Goal: Check status: Check status

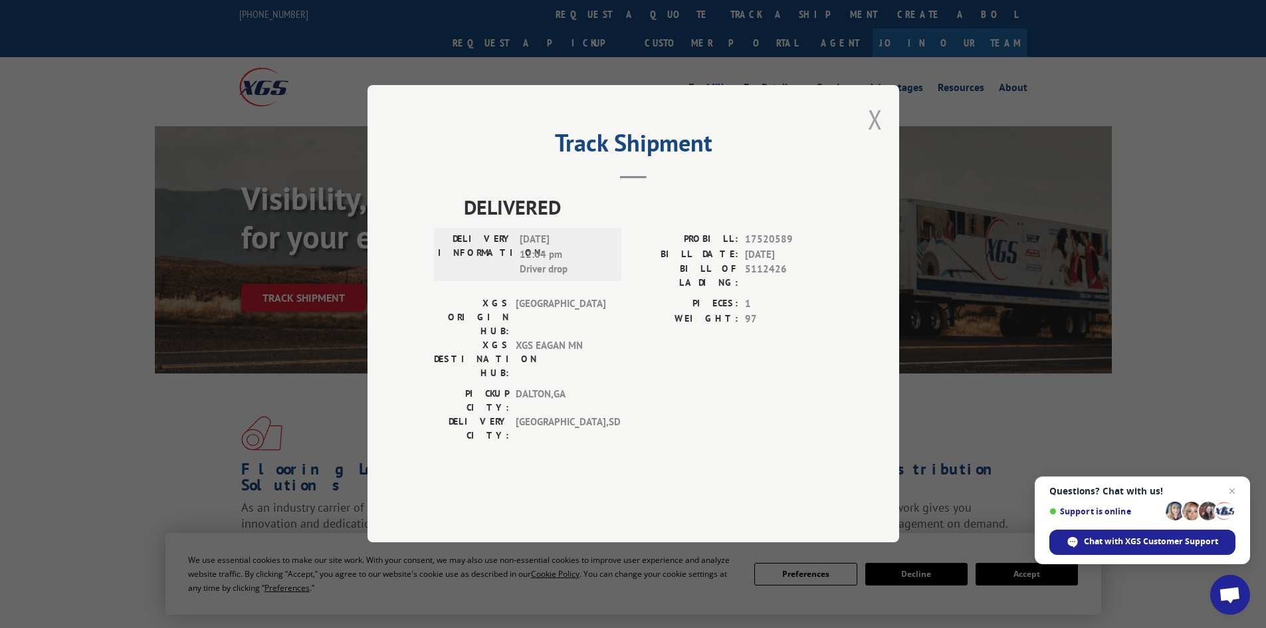
click at [871, 137] on button "Close modal" at bounding box center [875, 119] width 15 height 35
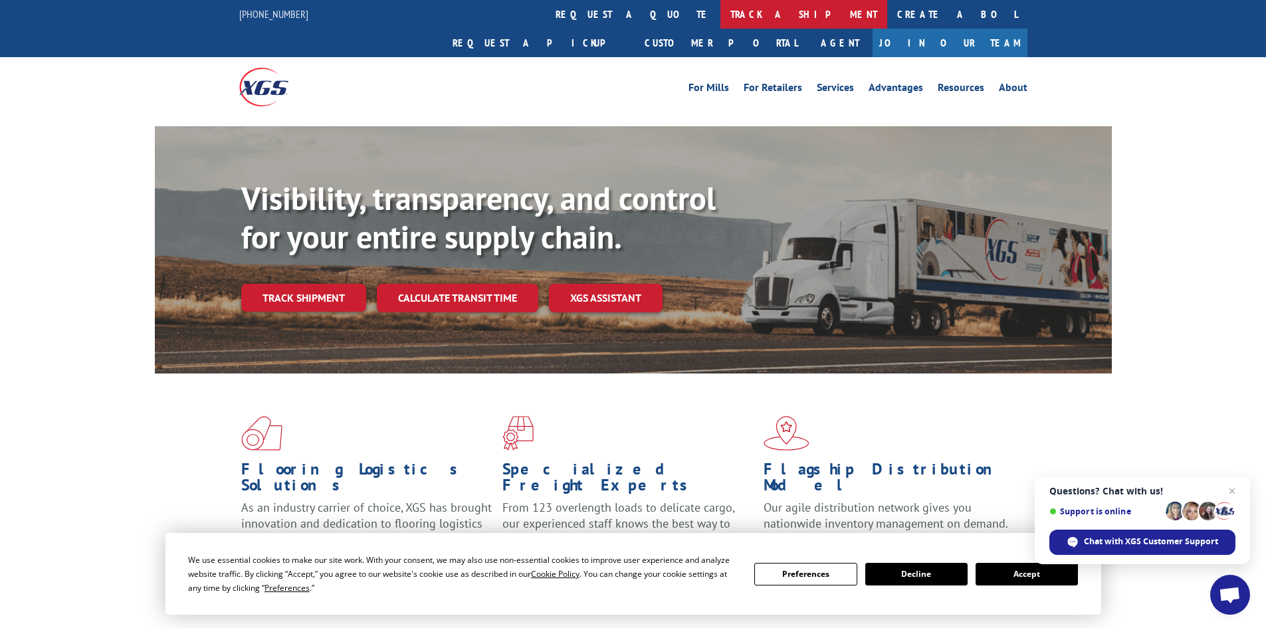
click at [721, 16] on link "track a shipment" at bounding box center [804, 14] width 167 height 29
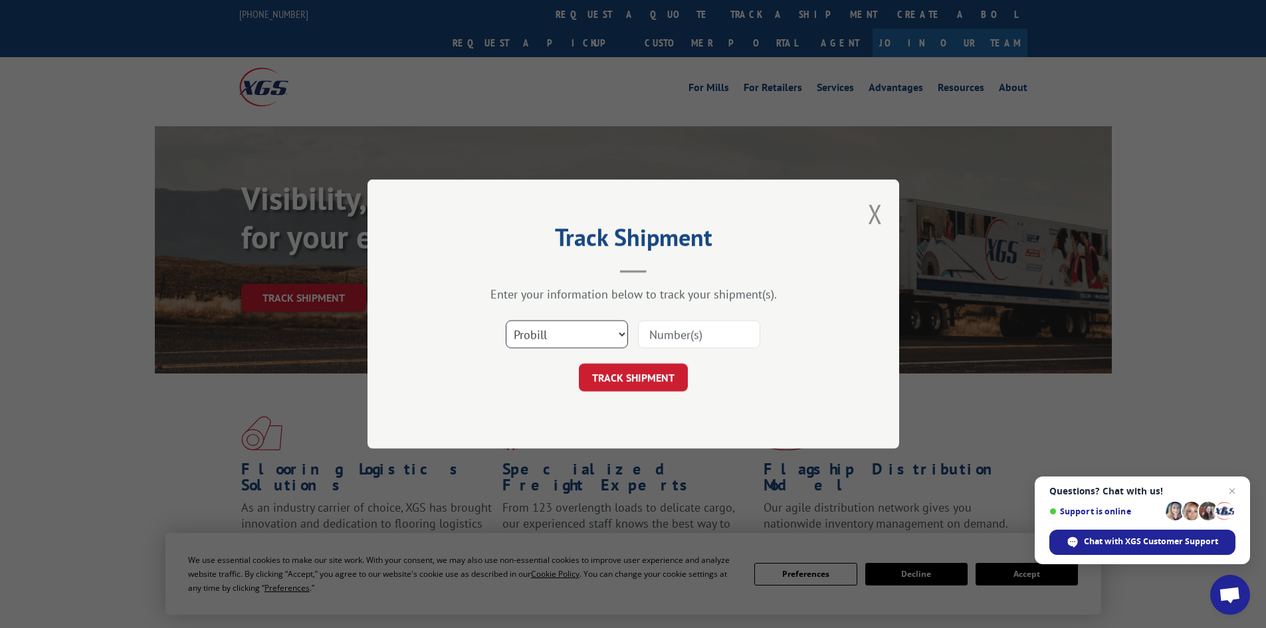
click at [563, 338] on select "Select category... Probill BOL PO" at bounding box center [567, 334] width 122 height 28
select select "bol"
click at [506, 320] on select "Select category... Probill BOL PO" at bounding box center [567, 334] width 122 height 28
click at [655, 336] on input at bounding box center [699, 334] width 122 height 28
paste input "6006865"
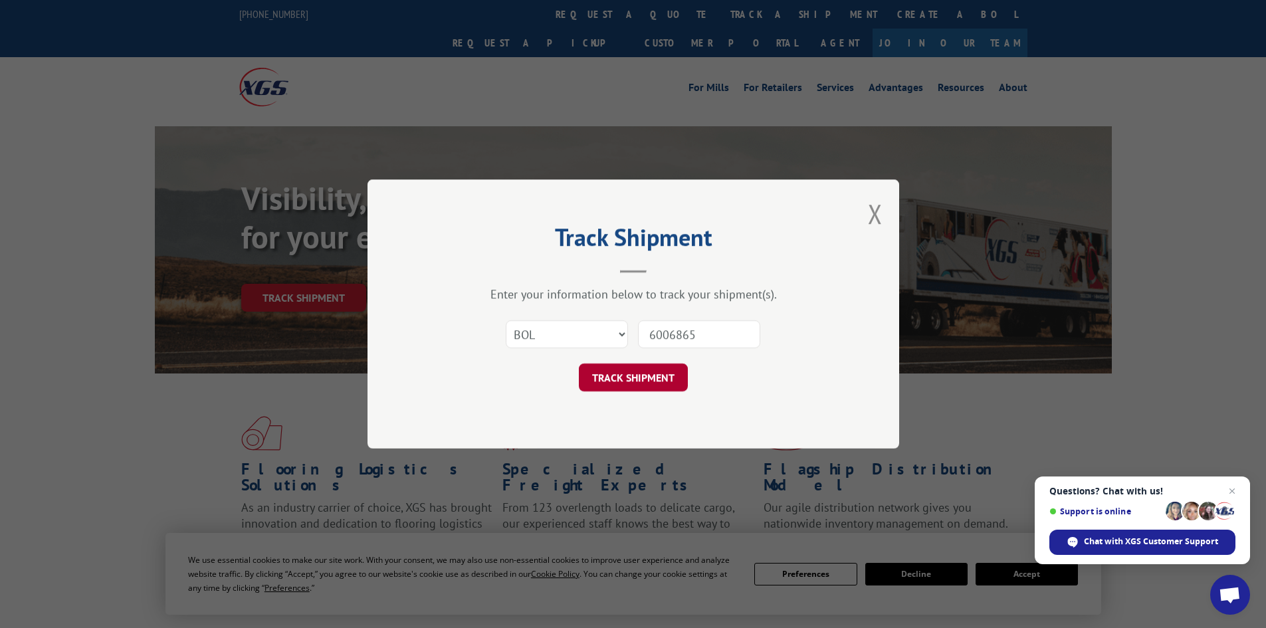
type input "6006865"
click at [623, 381] on button "TRACK SHIPMENT" at bounding box center [633, 378] width 109 height 28
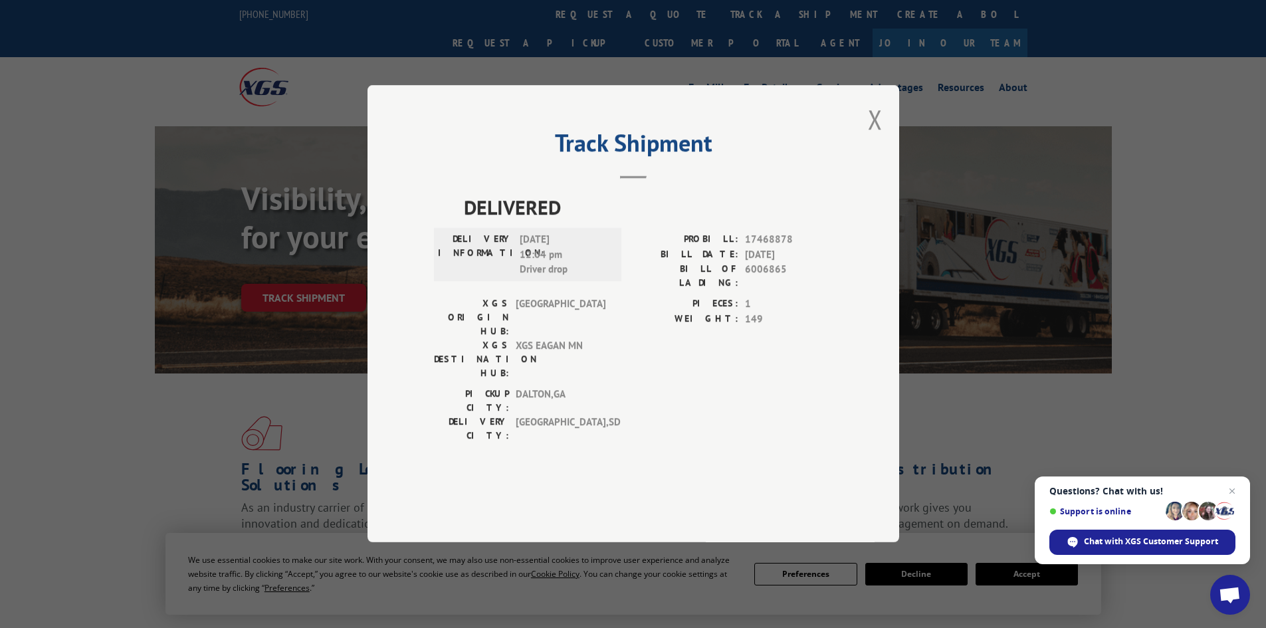
drag, startPoint x: 872, startPoint y: 156, endPoint x: 559, endPoint y: 60, distance: 327.4
click at [865, 156] on div "Track Shipment DELIVERED DELIVERY INFORMATION: 09/09/2025 12:04 pm Driver drop …" at bounding box center [634, 313] width 532 height 457
drag, startPoint x: 871, startPoint y: 159, endPoint x: 661, endPoint y: 64, distance: 230.9
click at [869, 137] on button "Close modal" at bounding box center [875, 119] width 15 height 35
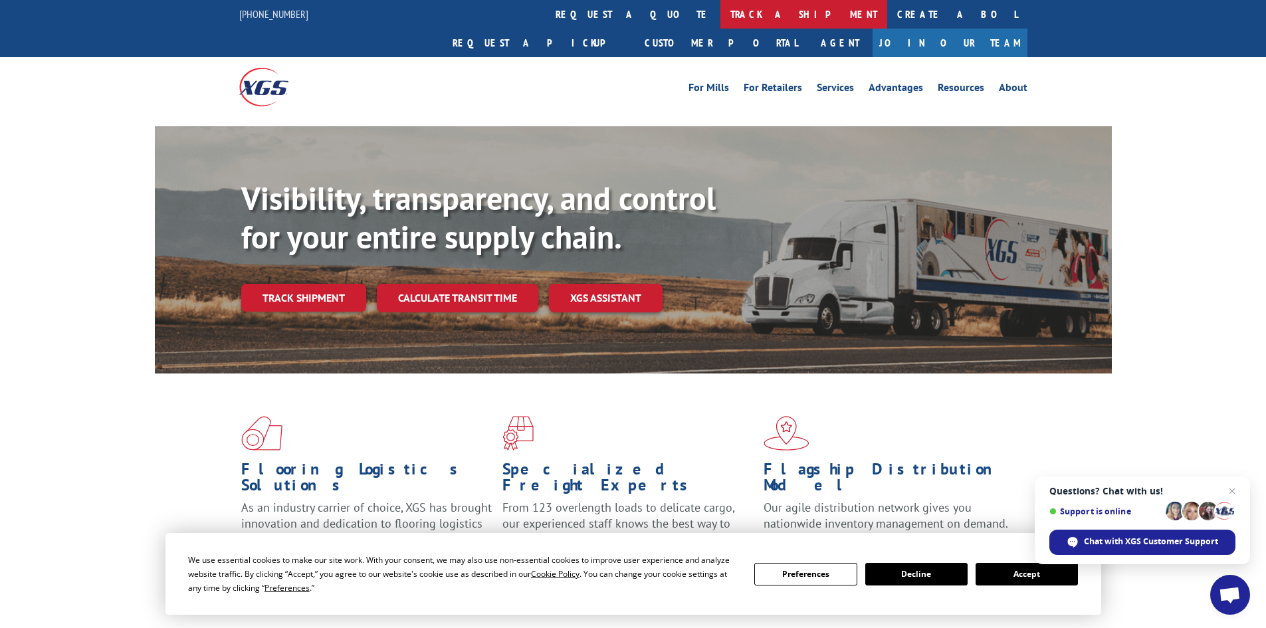
click at [721, 12] on link "track a shipment" at bounding box center [804, 14] width 167 height 29
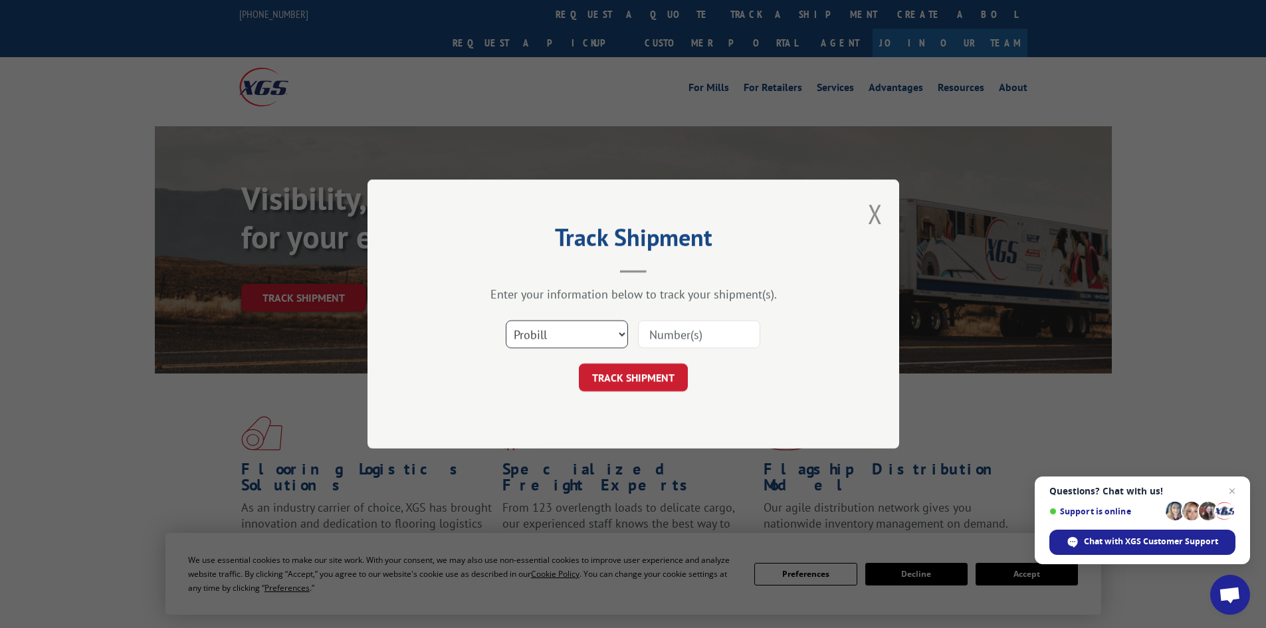
click at [591, 330] on select "Select category... Probill BOL PO" at bounding box center [567, 334] width 122 height 28
select select "bol"
click at [506, 320] on select "Select category... Probill BOL PO" at bounding box center [567, 334] width 122 height 28
paste input "6007673"
type input "6007673"
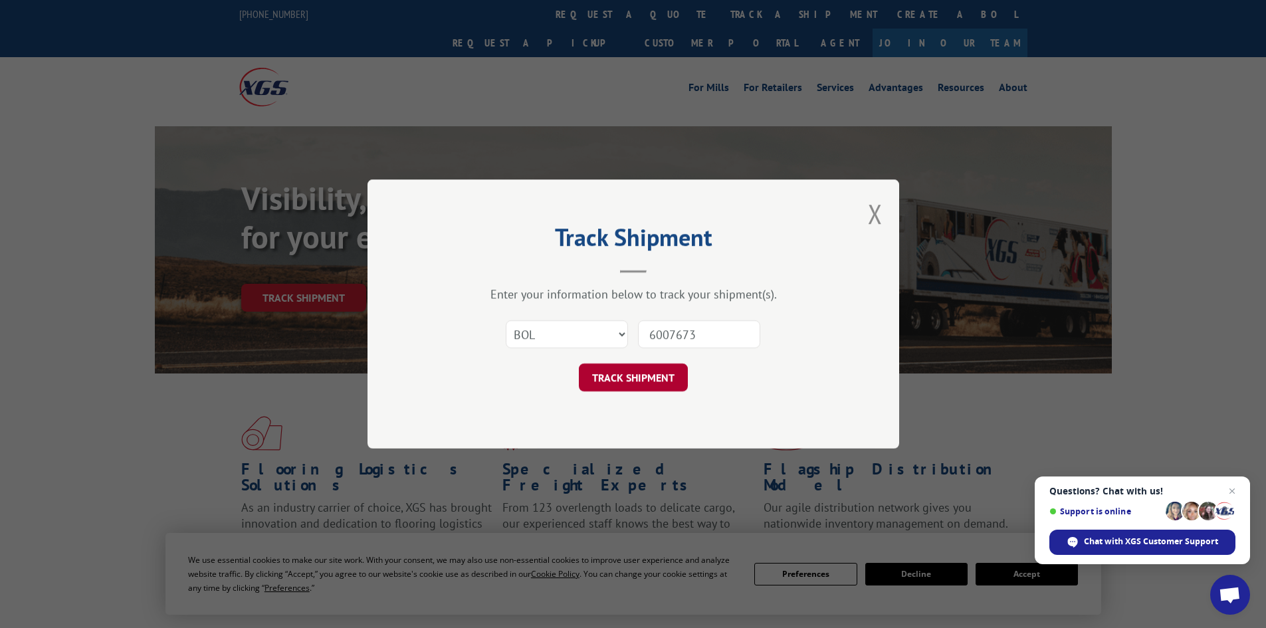
click at [629, 376] on button "TRACK SHIPMENT" at bounding box center [633, 378] width 109 height 28
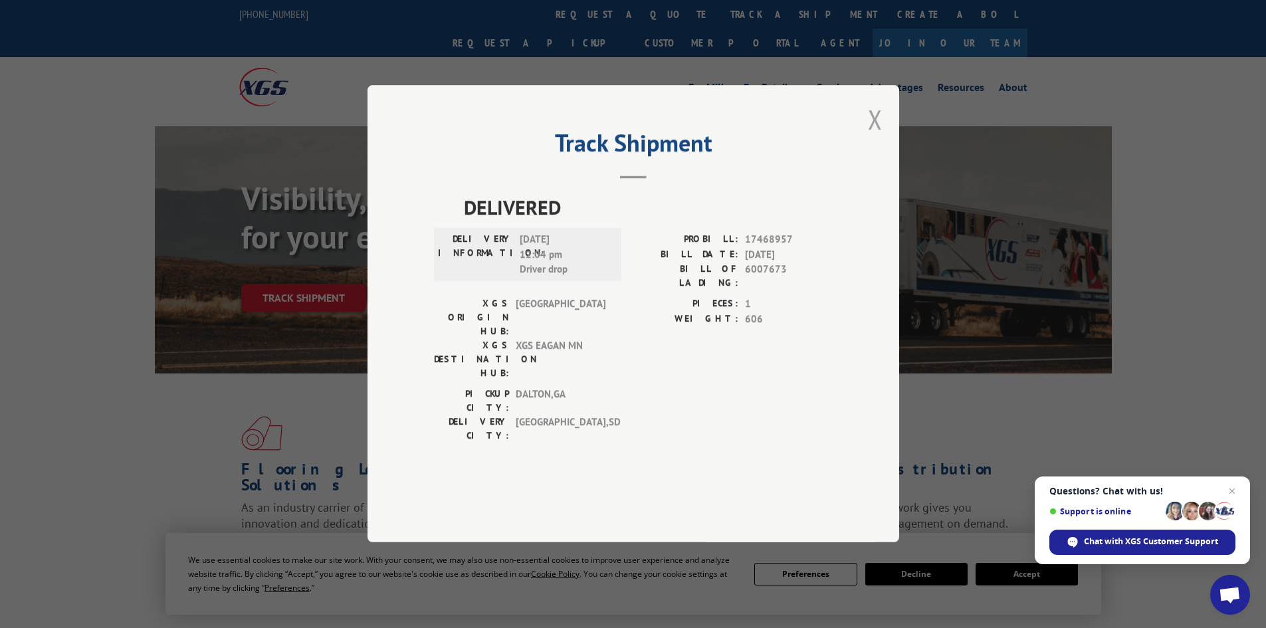
click at [877, 137] on button "Close modal" at bounding box center [875, 119] width 15 height 35
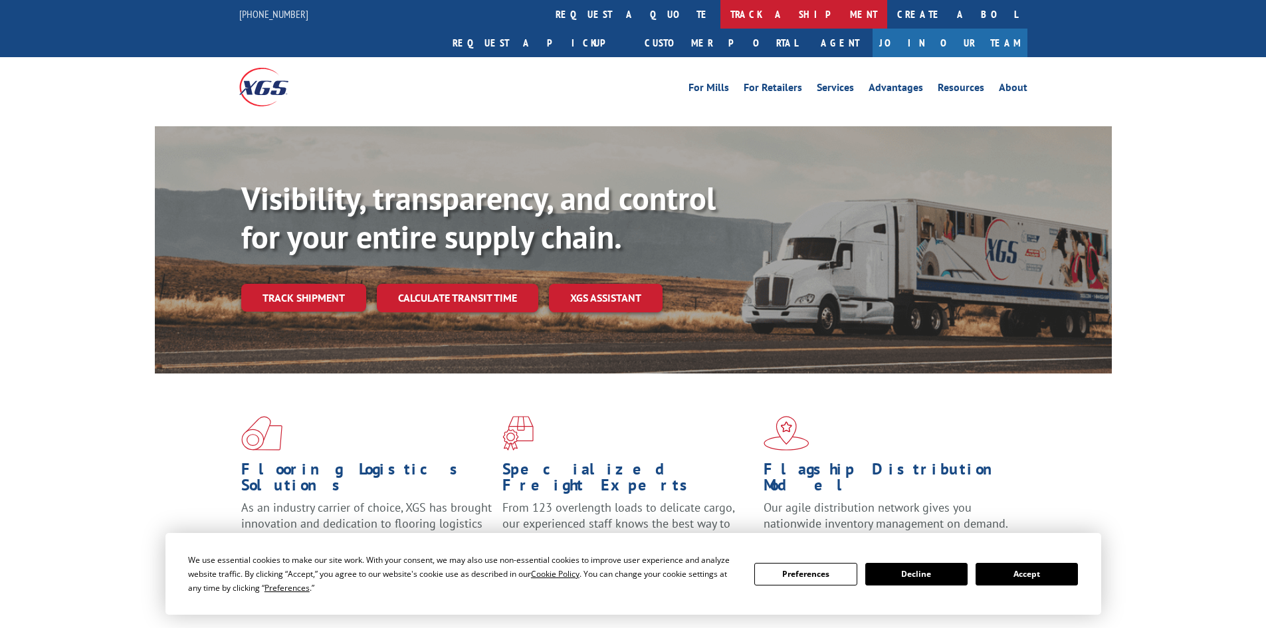
click at [721, 3] on link "track a shipment" at bounding box center [804, 14] width 167 height 29
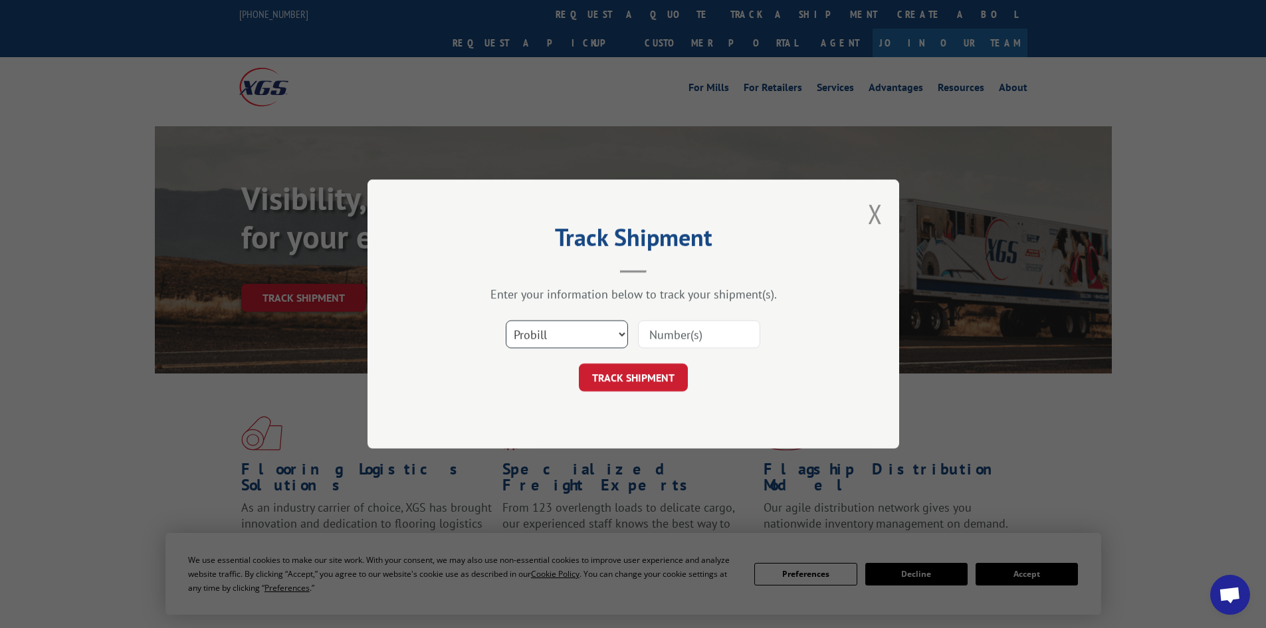
click at [547, 328] on select "Select category... Probill BOL PO" at bounding box center [567, 334] width 122 height 28
select select "bol"
click at [506, 320] on select "Select category... Probill BOL PO" at bounding box center [567, 334] width 122 height 28
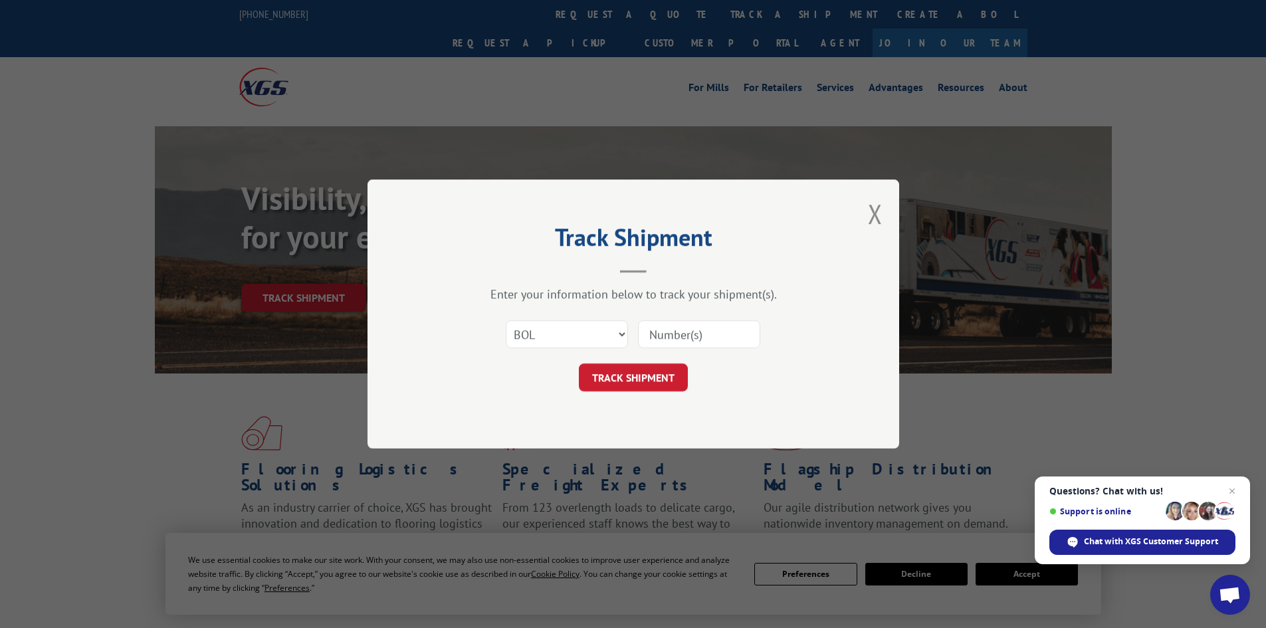
paste input "5158070"
type input "5158070"
click at [620, 373] on button "TRACK SHIPMENT" at bounding box center [633, 378] width 109 height 28
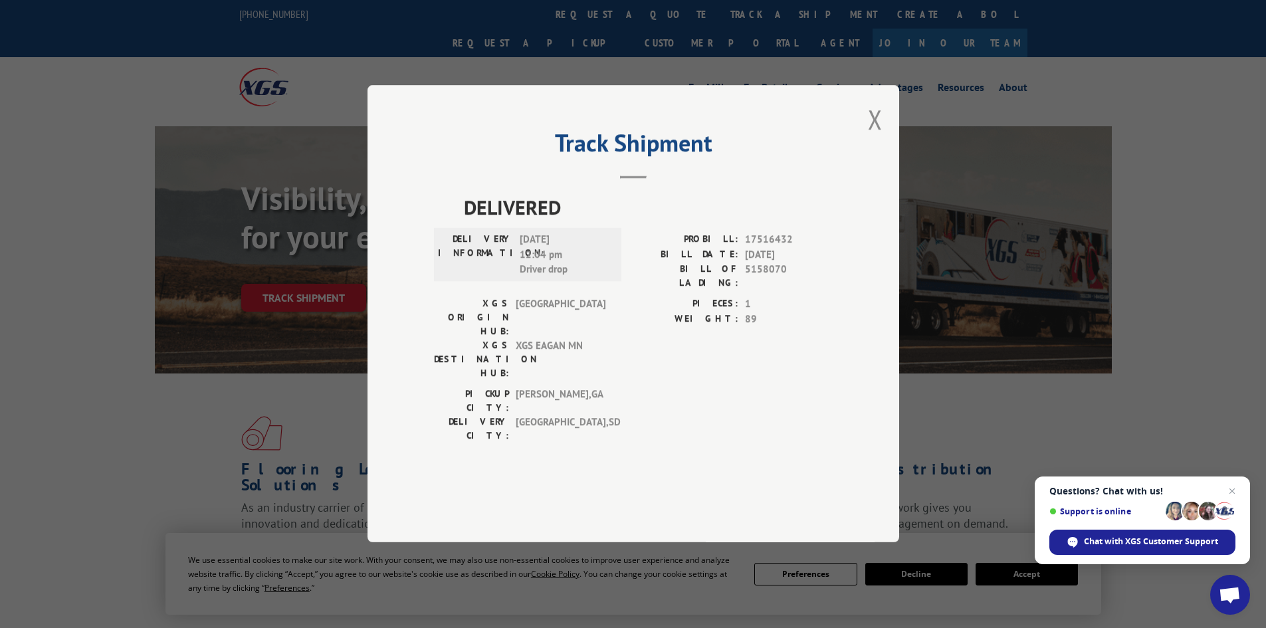
click at [865, 158] on div "Track Shipment DELIVERED DELIVERY INFORMATION: [DATE] 12:04 pm Driver drop PROB…" at bounding box center [634, 313] width 532 height 457
click at [876, 137] on button "Close modal" at bounding box center [875, 119] width 15 height 35
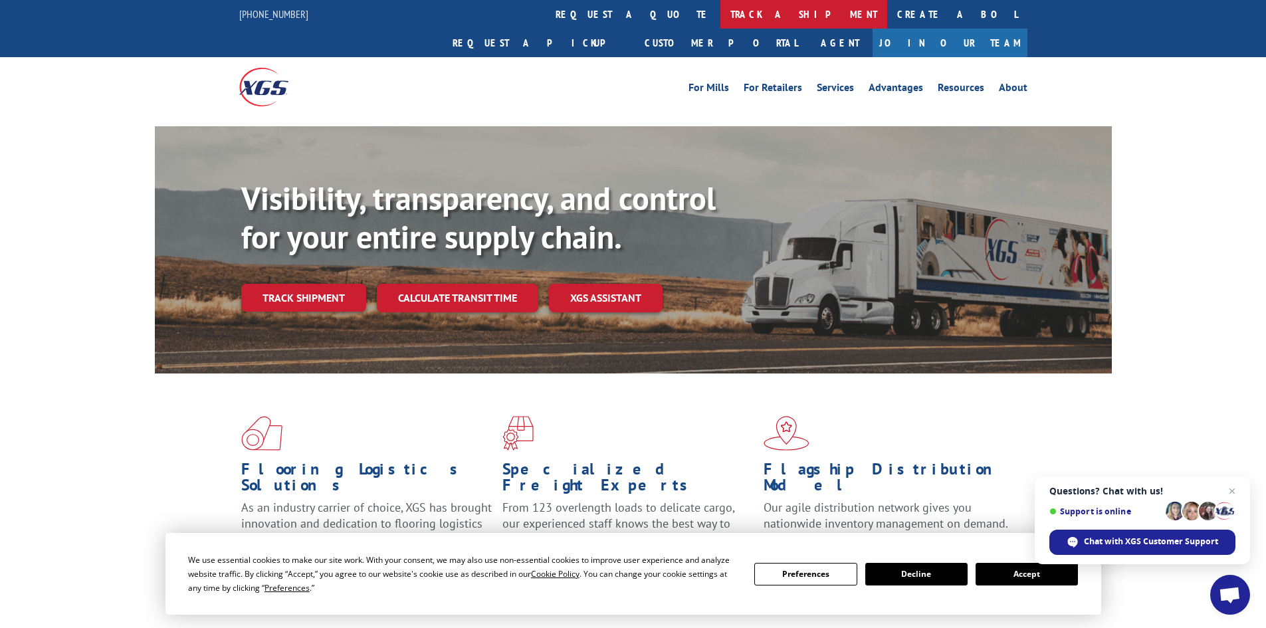
click at [721, 9] on link "track a shipment" at bounding box center [804, 14] width 167 height 29
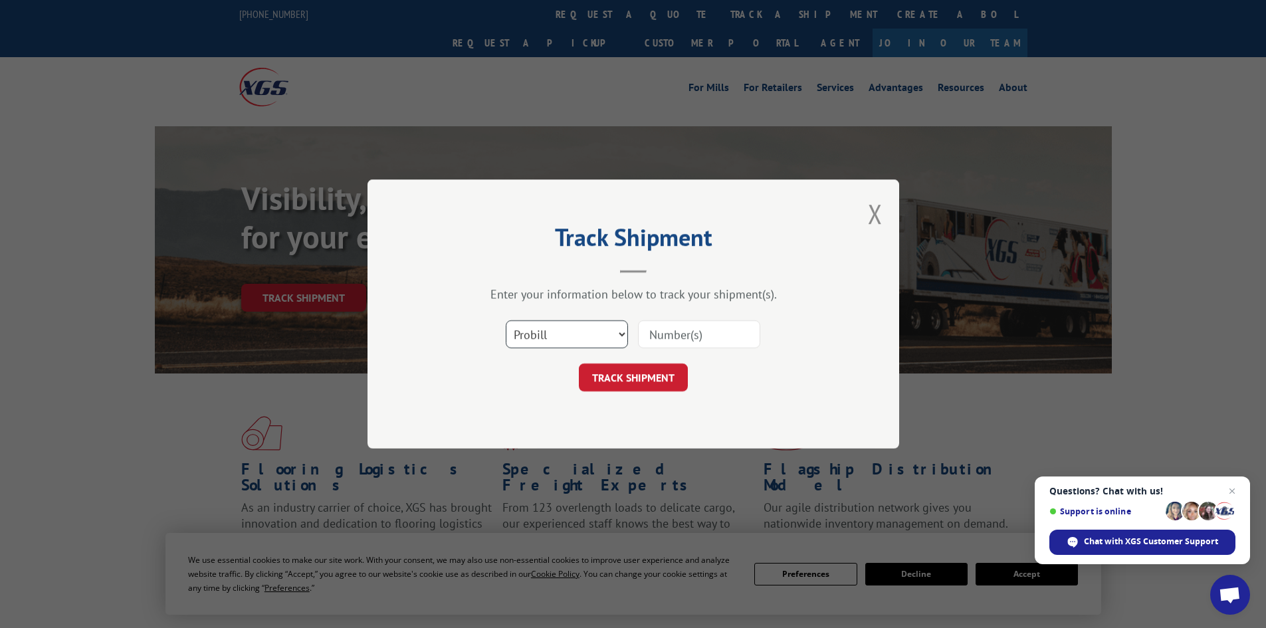
click at [558, 330] on select "Select category... Probill BOL PO" at bounding box center [567, 334] width 122 height 28
select select "bol"
click at [506, 320] on select "Select category... Probill BOL PO" at bounding box center [567, 334] width 122 height 28
paste input "5159897"
type input "5159897"
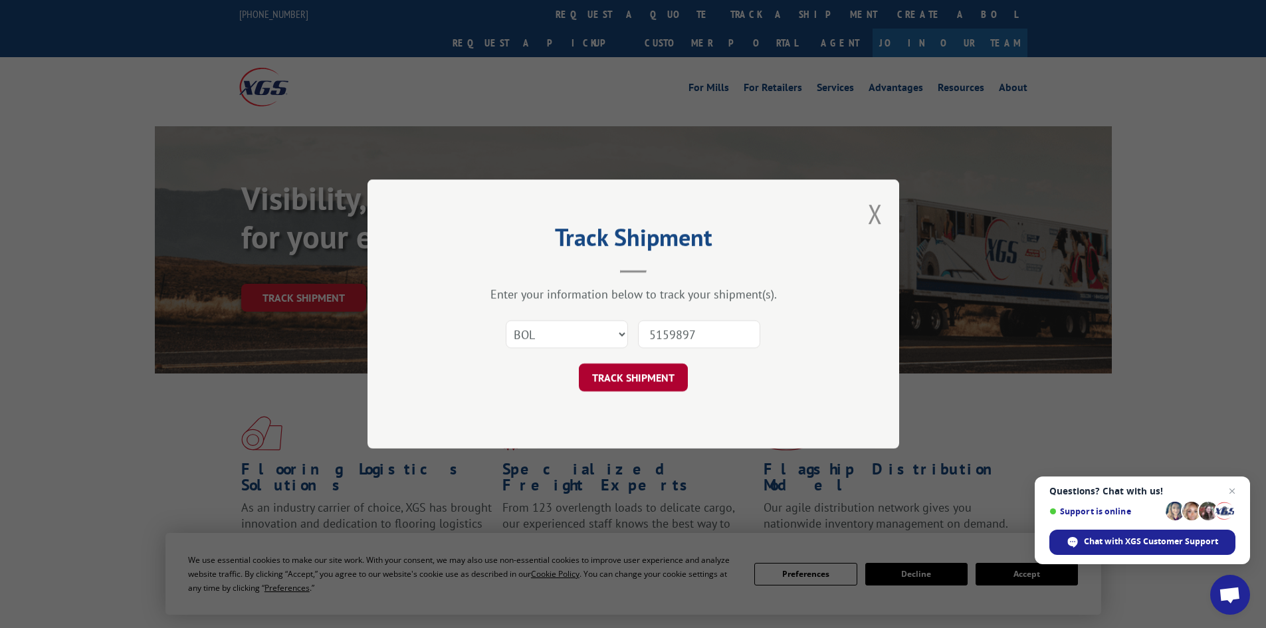
click at [627, 371] on button "TRACK SHIPMENT" at bounding box center [633, 378] width 109 height 28
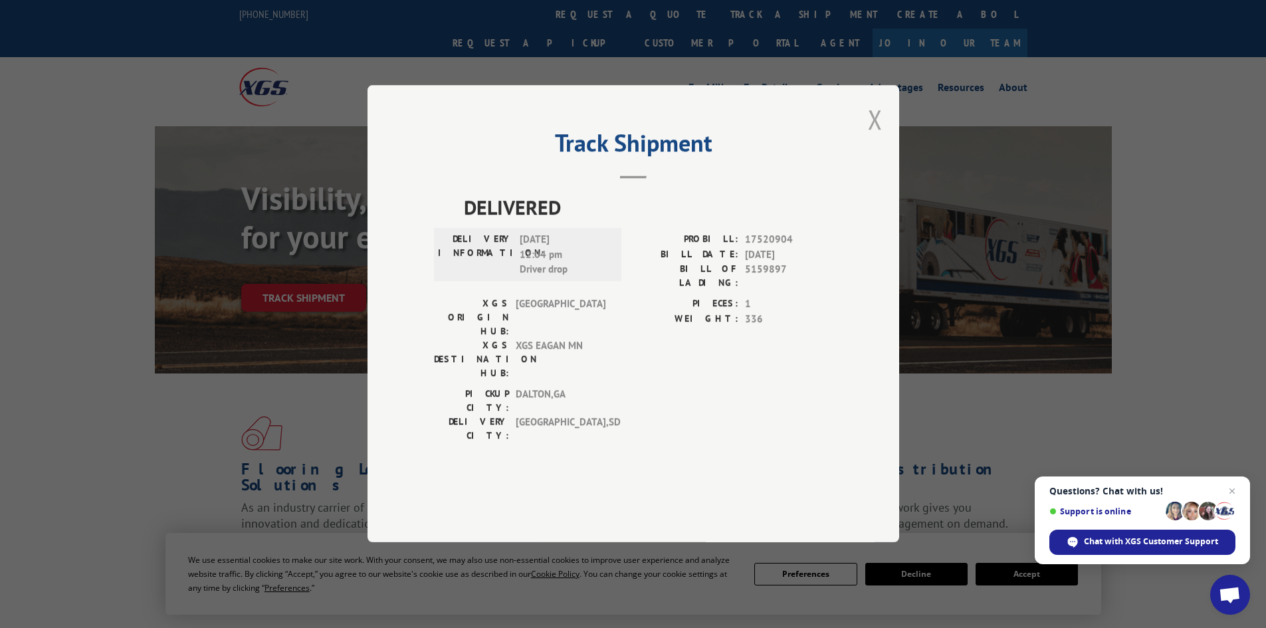
click at [871, 137] on button "Close modal" at bounding box center [875, 119] width 15 height 35
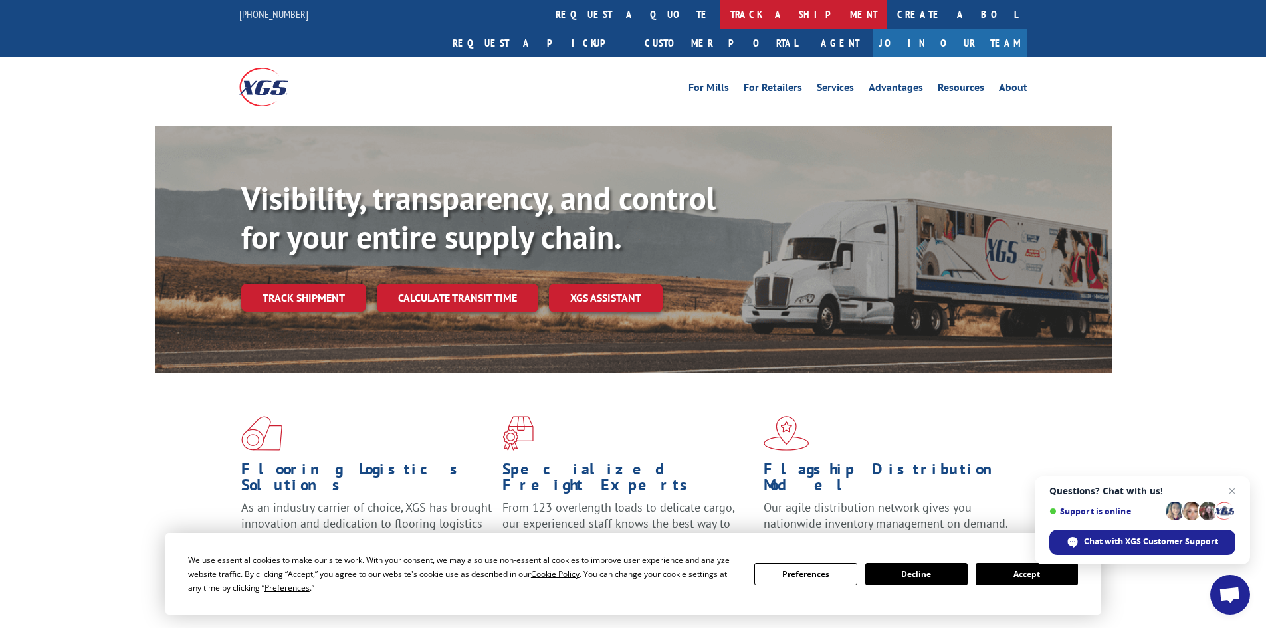
click at [721, 14] on link "track a shipment" at bounding box center [804, 14] width 167 height 29
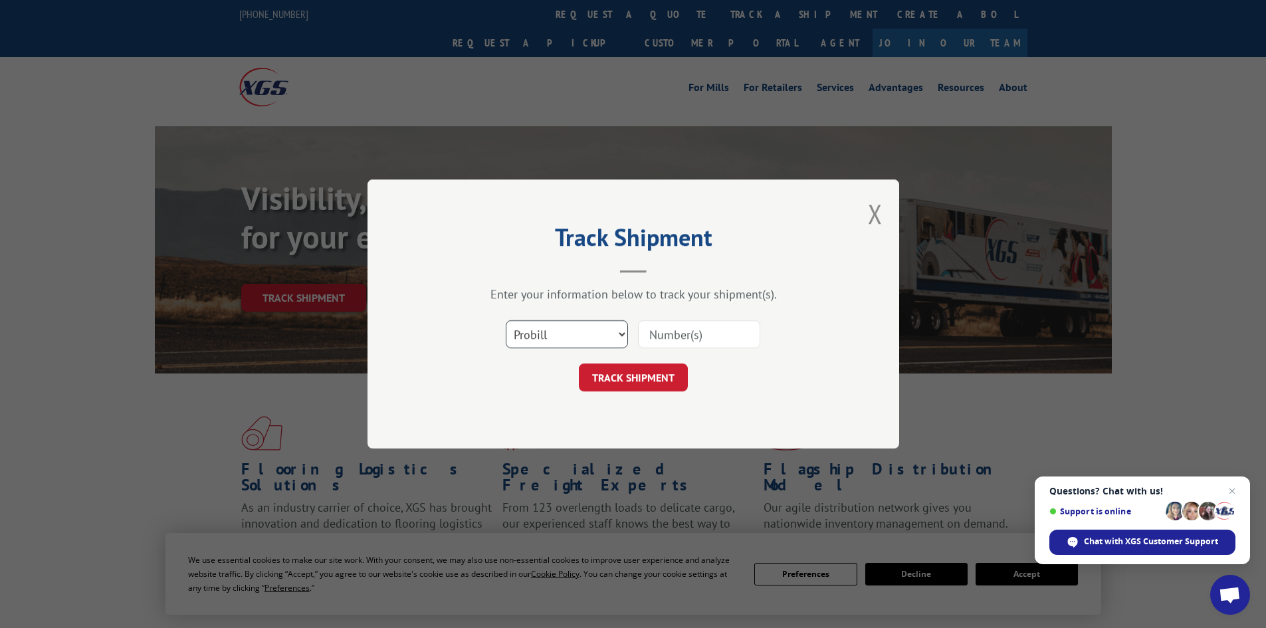
click at [538, 327] on select "Select category... Probill BOL PO" at bounding box center [567, 334] width 122 height 28
select select "bol"
click at [506, 320] on select "Select category... Probill BOL PO" at bounding box center [567, 334] width 122 height 28
paste input "16664746"
type input "16664746"
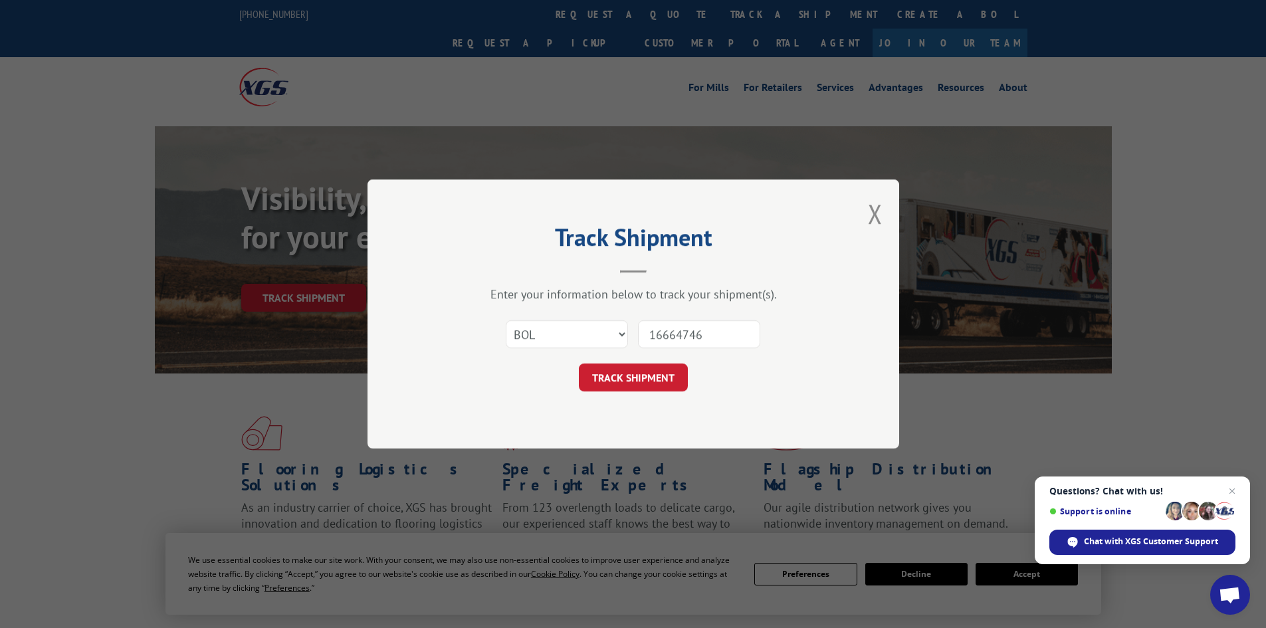
click at [617, 376] on button "TRACK SHIPMENT" at bounding box center [633, 378] width 109 height 28
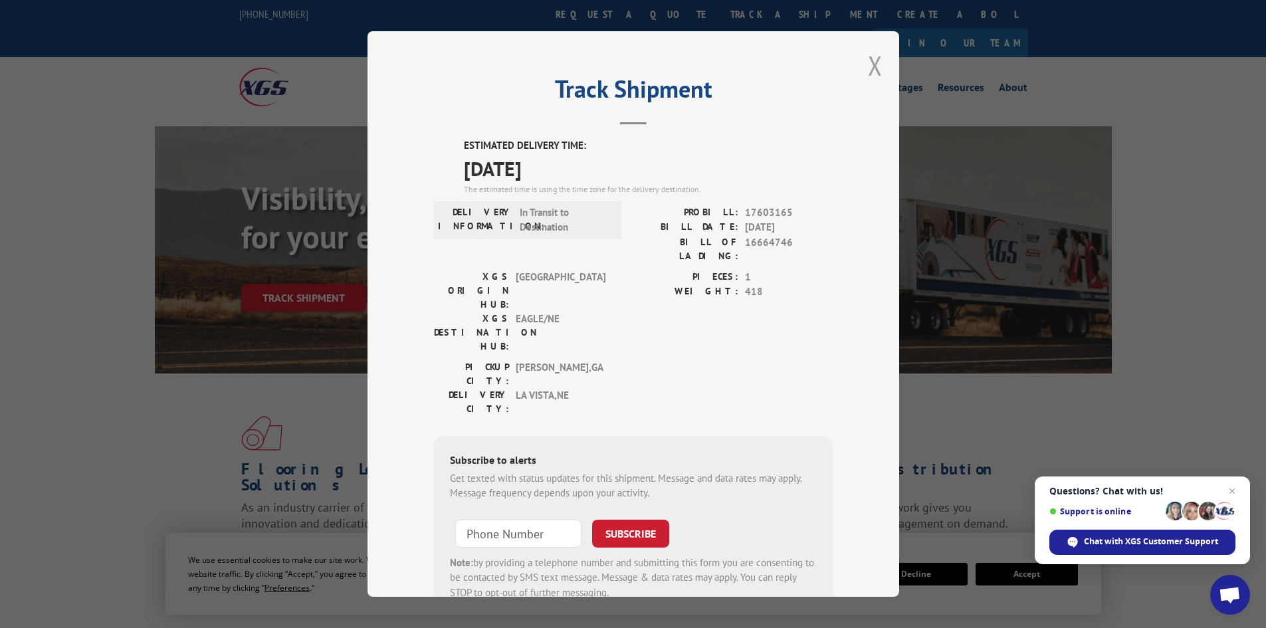
click at [873, 65] on button "Close modal" at bounding box center [875, 65] width 15 height 35
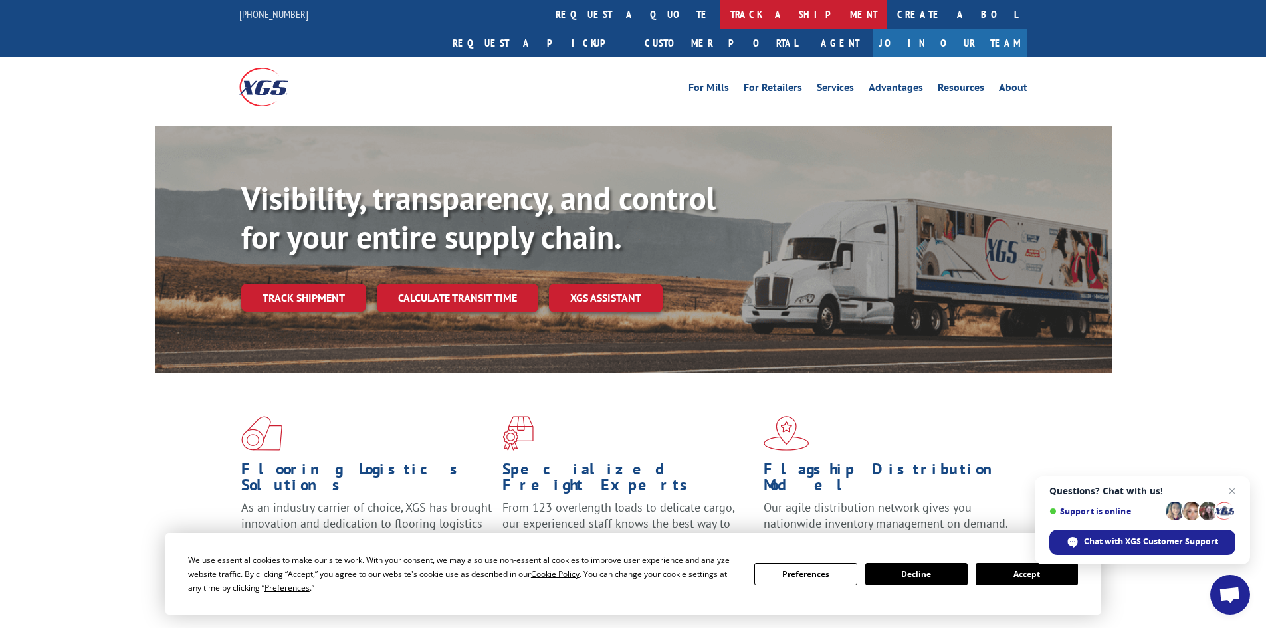
click at [721, 14] on link "track a shipment" at bounding box center [804, 14] width 167 height 29
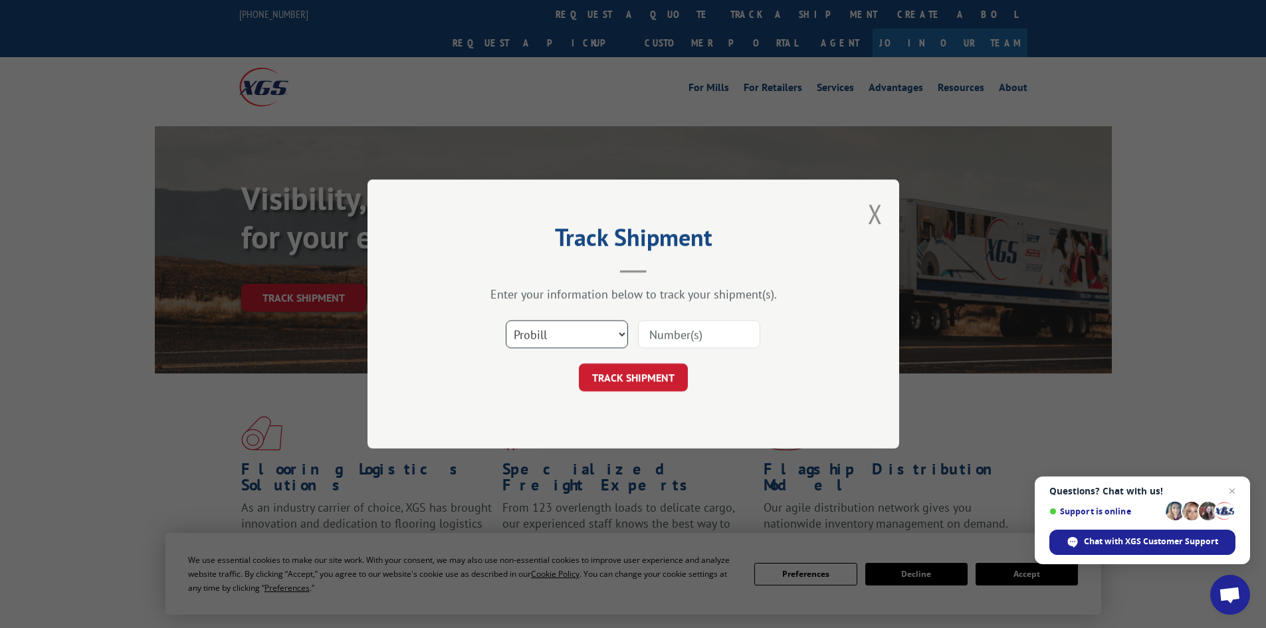
click at [563, 334] on select "Select category... Probill BOL PO" at bounding box center [567, 334] width 122 height 28
select select "bol"
click at [506, 320] on select "Select category... Probill BOL PO" at bounding box center [567, 334] width 122 height 28
paste input "449722"
type input "449722"
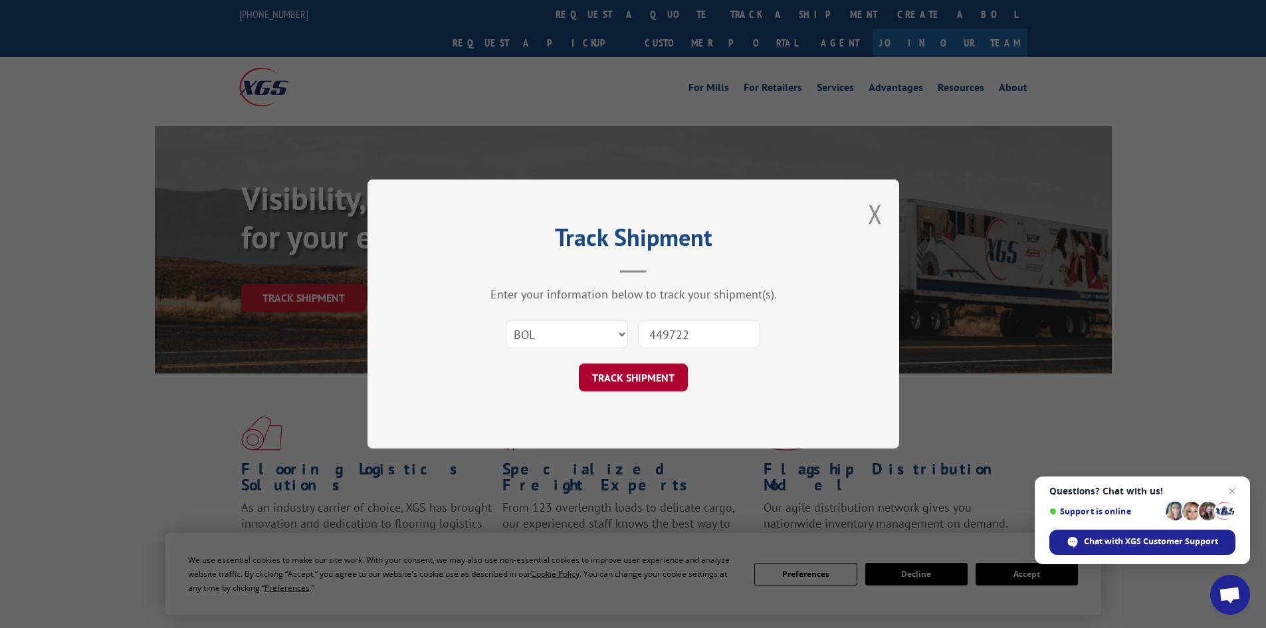
click at [623, 376] on button "TRACK SHIPMENT" at bounding box center [633, 378] width 109 height 28
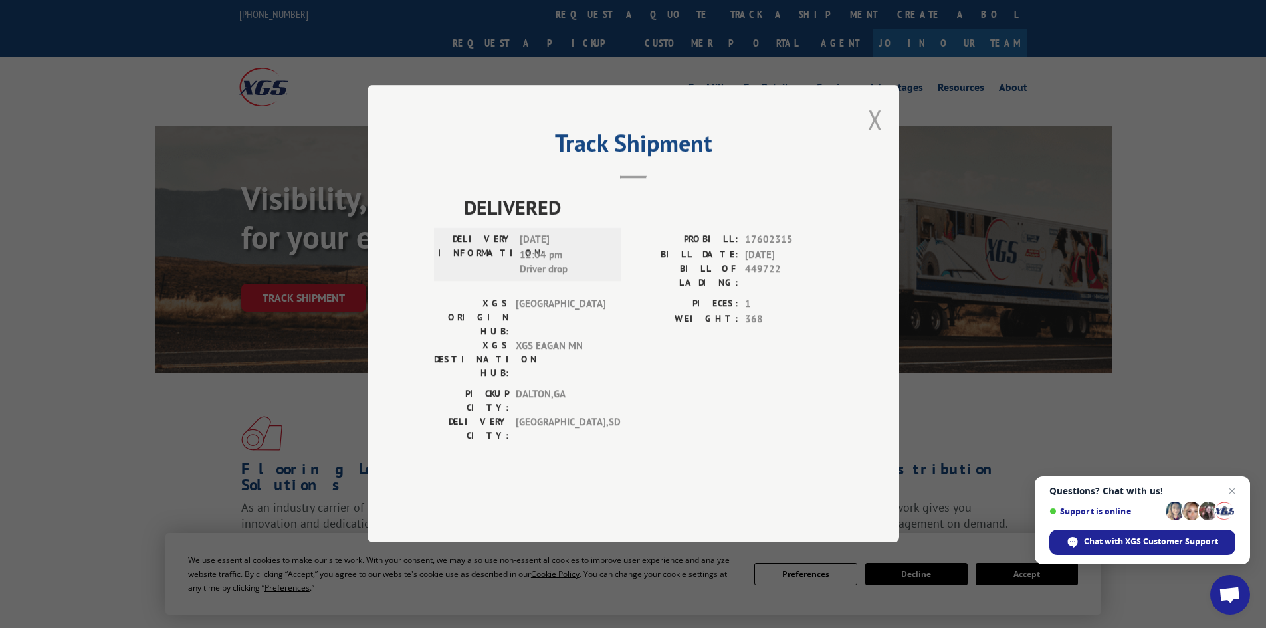
click at [872, 137] on button "Close modal" at bounding box center [875, 119] width 15 height 35
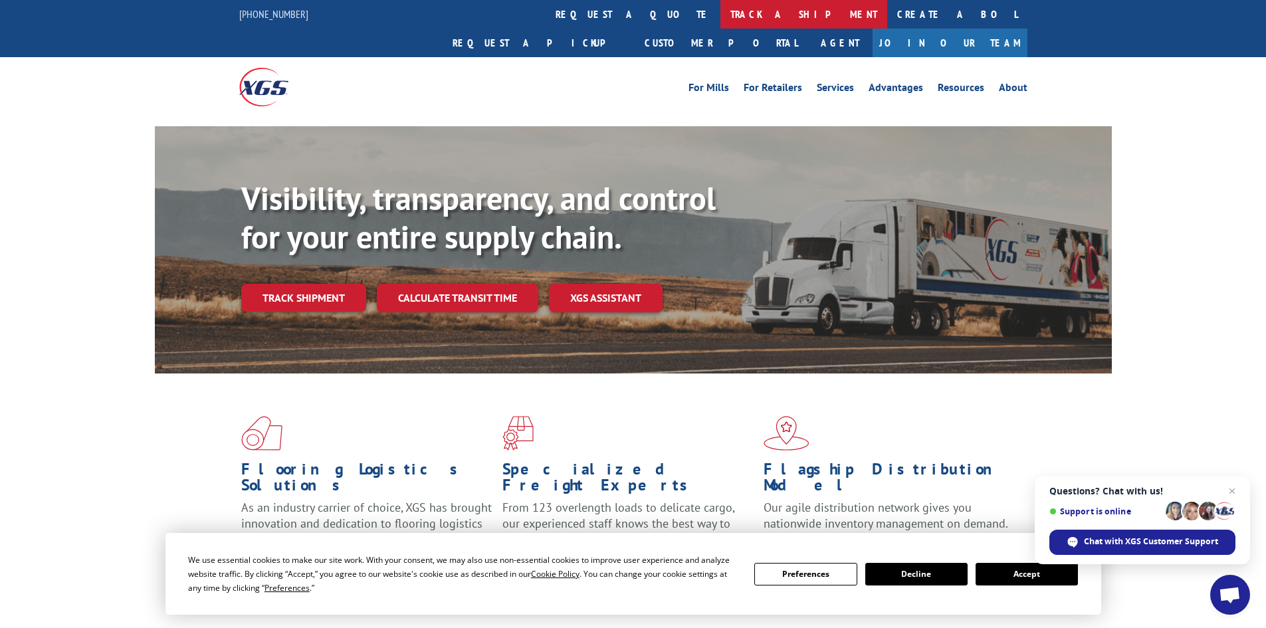
click at [721, 7] on link "track a shipment" at bounding box center [804, 14] width 167 height 29
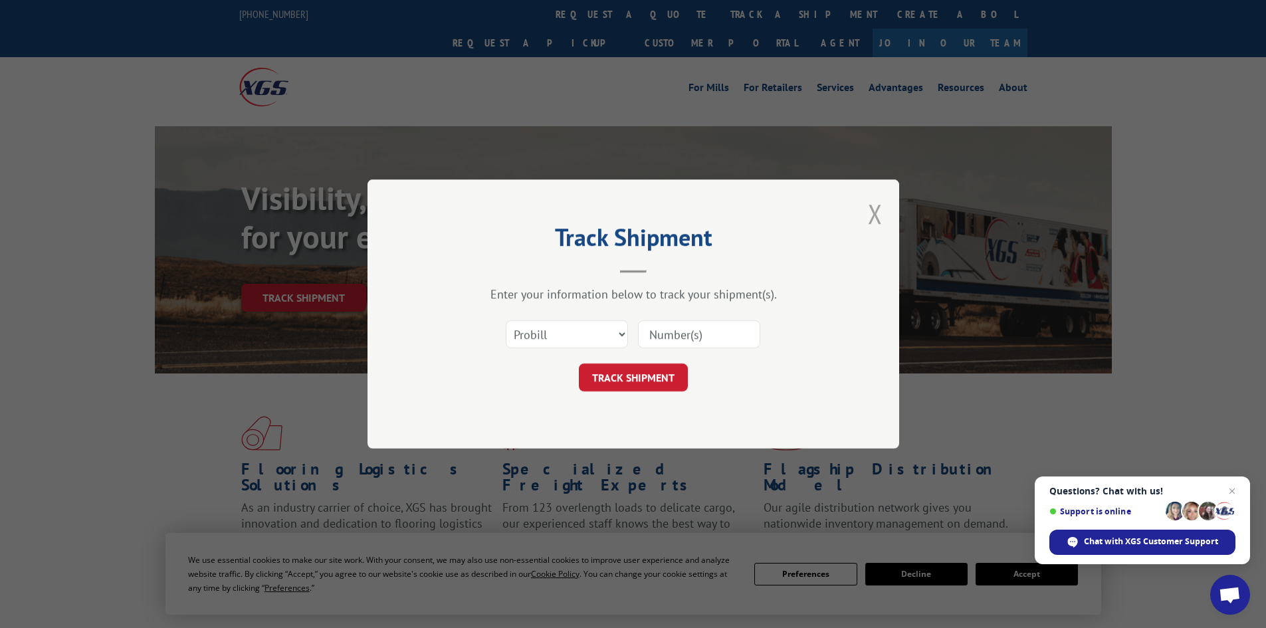
click at [870, 212] on button "Close modal" at bounding box center [875, 213] width 15 height 35
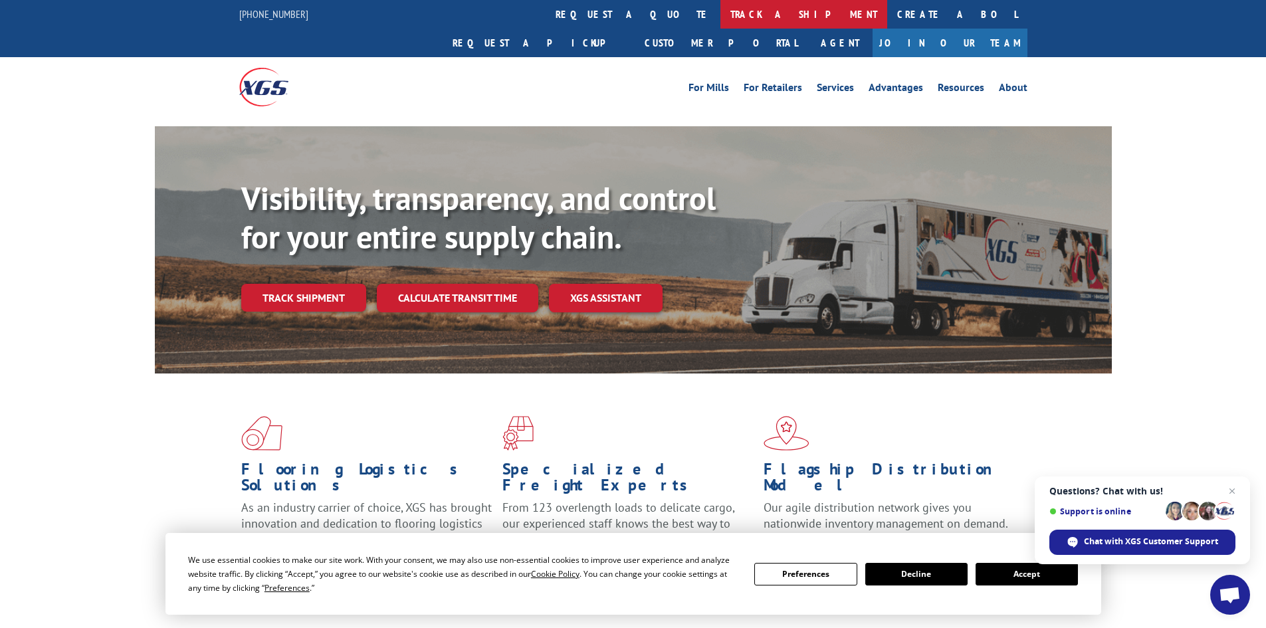
click at [721, 9] on link "track a shipment" at bounding box center [804, 14] width 167 height 29
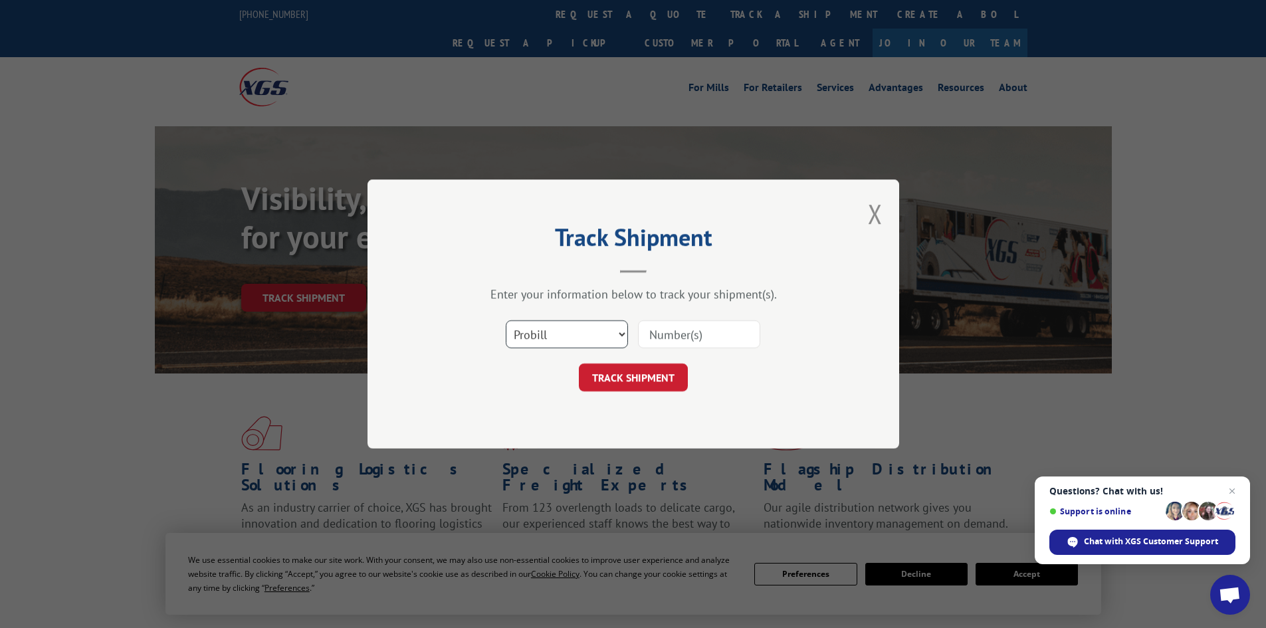
click at [560, 322] on select "Select category... Probill BOL PO" at bounding box center [567, 334] width 122 height 28
select select "bol"
click at [506, 320] on select "Select category... Probill BOL PO" at bounding box center [567, 334] width 122 height 28
click at [658, 331] on input at bounding box center [699, 334] width 122 height 28
paste input "5192929"
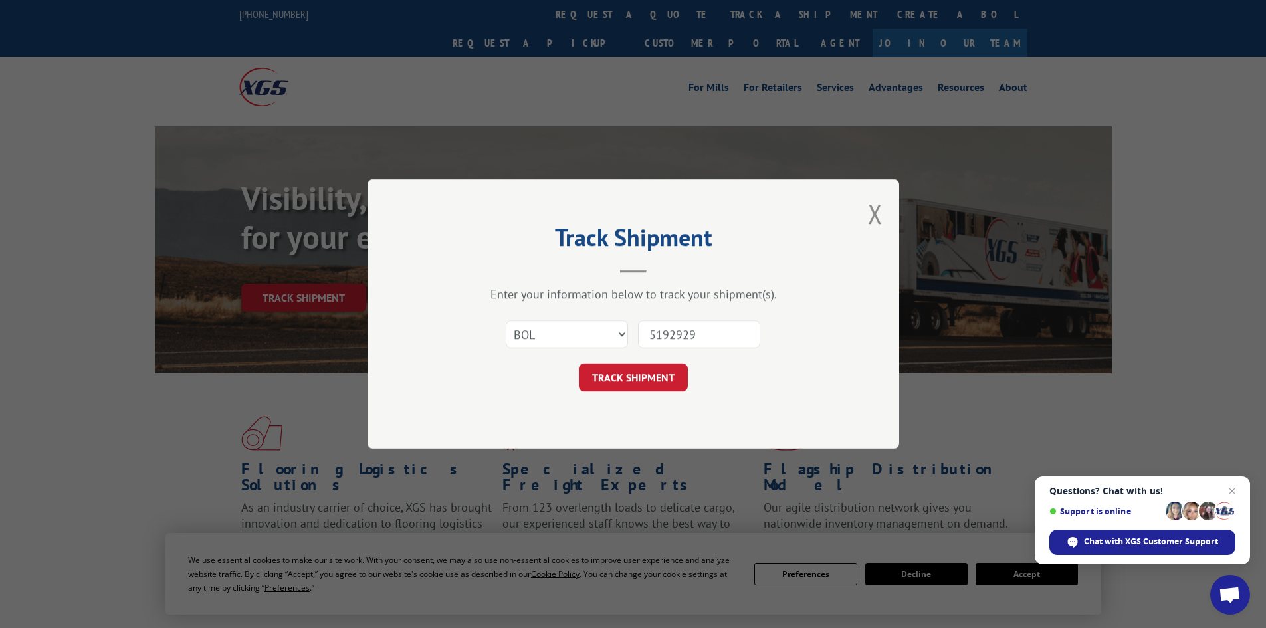
type input "5192929"
click at [623, 361] on form "Select category... Probill BOL PO 5192929 TRACK SHIPMENT" at bounding box center [633, 351] width 399 height 79
click at [626, 372] on button "TRACK SHIPMENT" at bounding box center [633, 378] width 109 height 28
